Goal: Find specific page/section: Find specific page/section

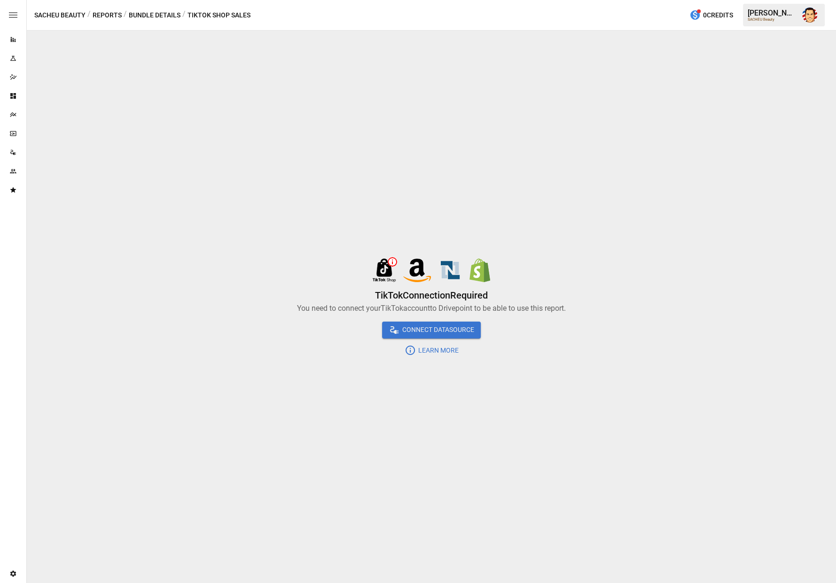
click at [108, 19] on button "Reports" at bounding box center [107, 15] width 29 height 12
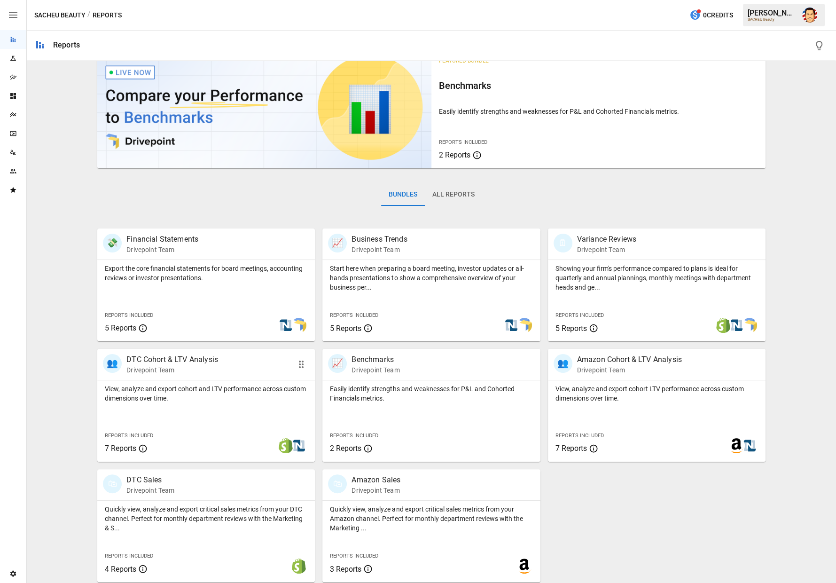
scroll to position [25, 0]
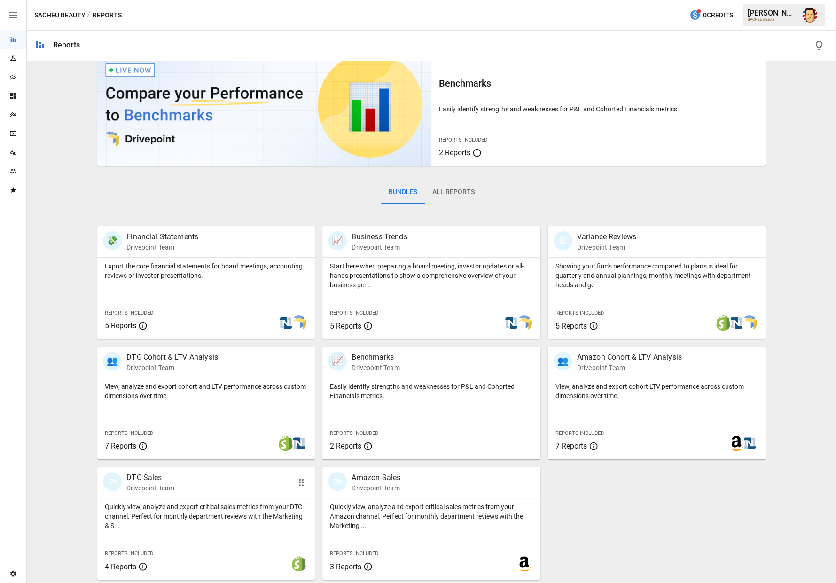
click at [222, 482] on div "🛍 DTC Sales Drivepoint Team" at bounding box center [189, 482] width 172 height 21
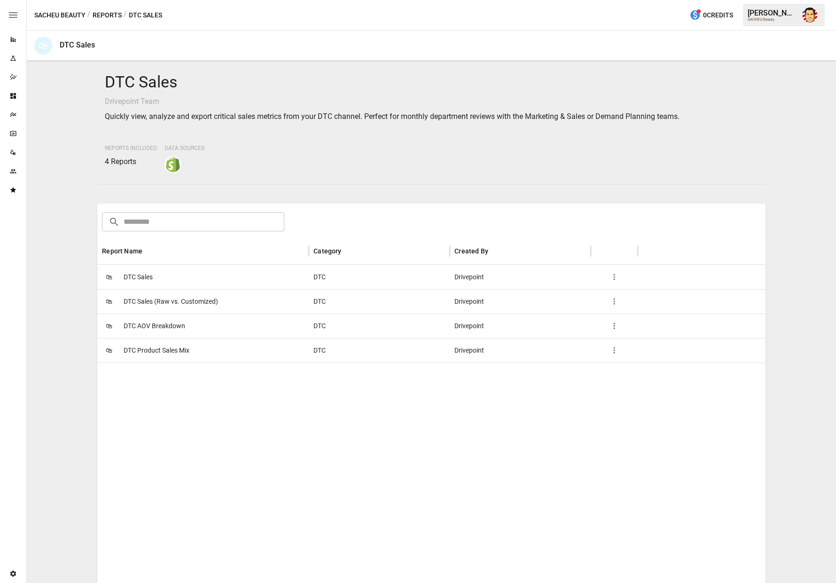
click at [218, 284] on div "🛍 DTC Sales" at bounding box center [203, 277] width 212 height 24
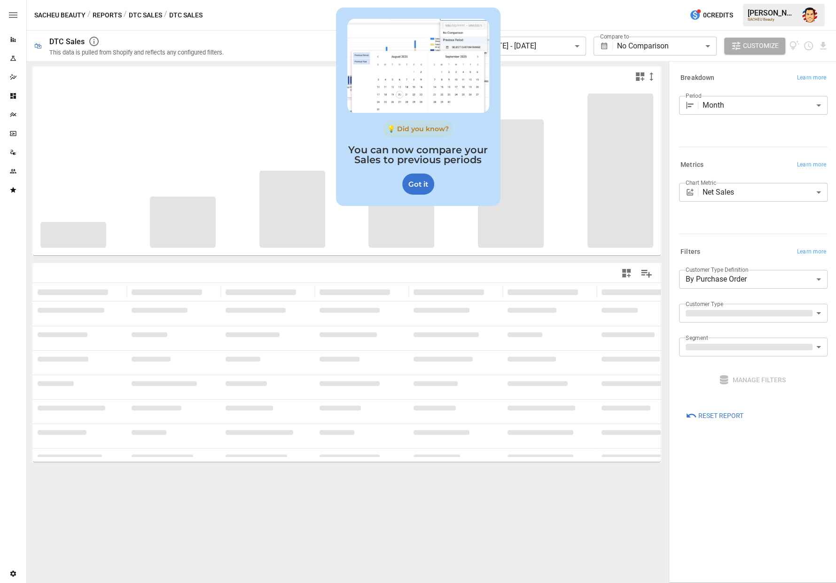
click at [418, 184] on div "Got it" at bounding box center [418, 184] width 32 height 21
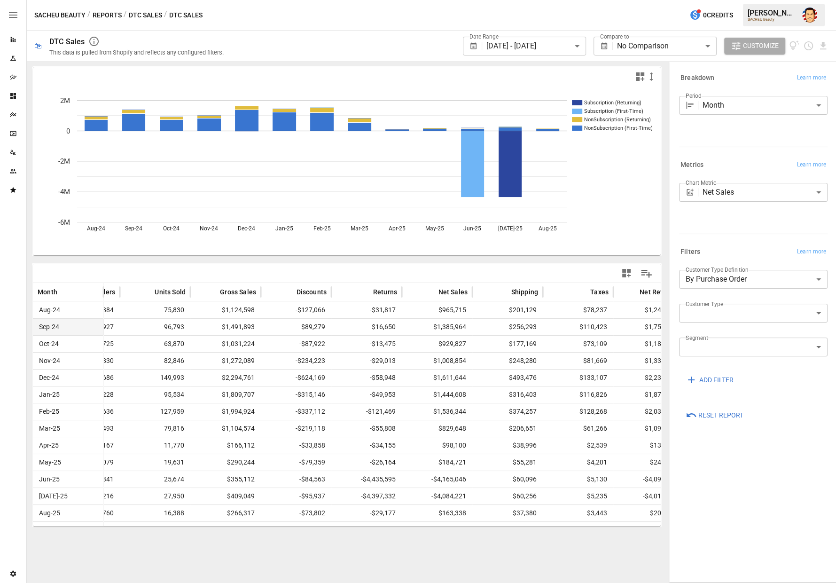
scroll to position [0, 77]
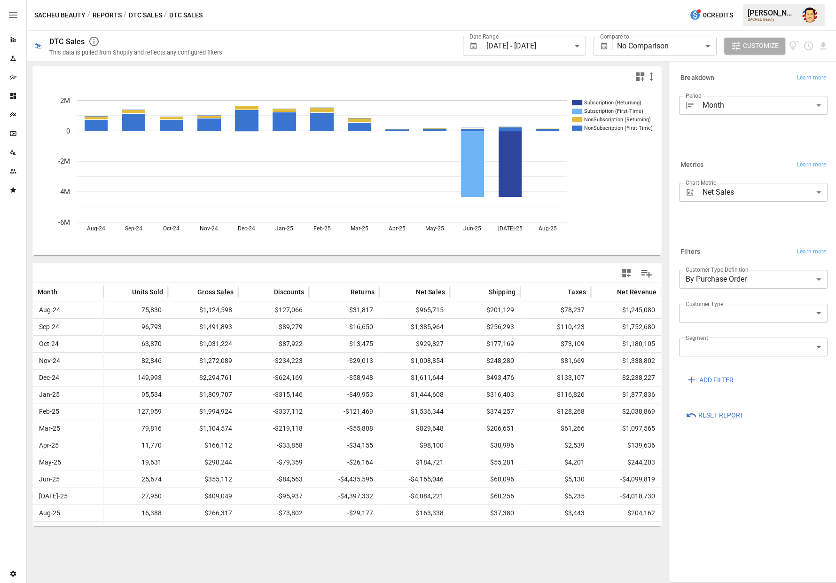
click at [729, 0] on body "**********" at bounding box center [418, 0] width 836 height 0
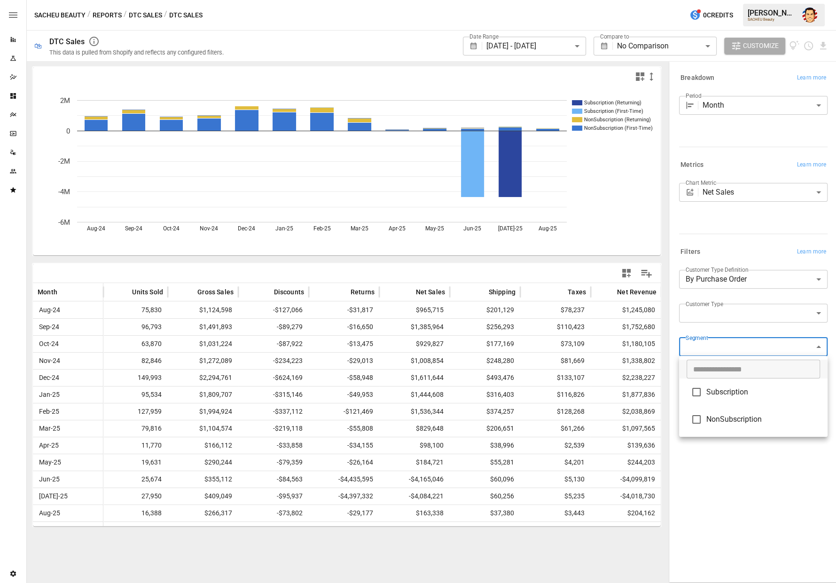
click at [732, 350] on div at bounding box center [418, 291] width 836 height 583
